Goal: Find specific page/section: Find specific page/section

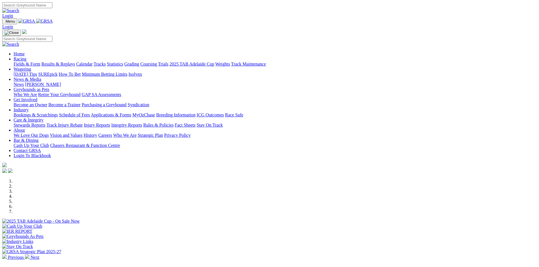
click at [45, 123] on link "Stewards Reports" at bounding box center [30, 125] width 32 height 5
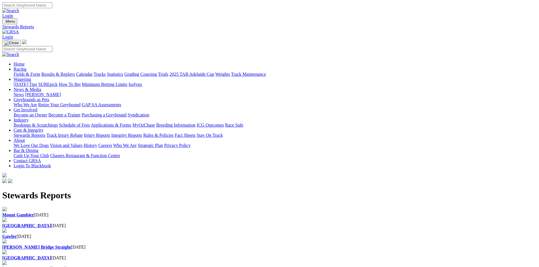
click at [126, 213] on div "Mount Gambier 14 Aug 2025" at bounding box center [269, 215] width 534 height 5
click at [51, 223] on b "[GEOGRAPHIC_DATA]" at bounding box center [26, 225] width 49 height 5
click at [19, 29] on img at bounding box center [10, 31] width 17 height 5
